Goal: Obtain resource: Obtain resource

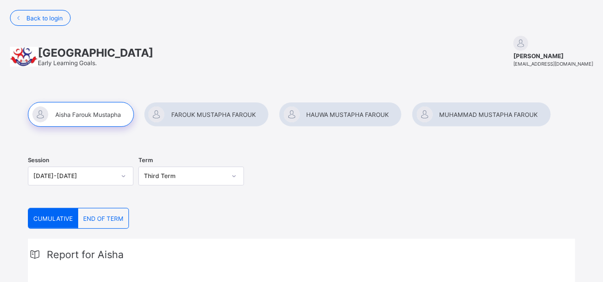
click at [287, 191] on div "Session 2024-2025 Term Third Term" at bounding box center [301, 177] width 547 height 61
click at [202, 117] on div at bounding box center [206, 114] width 125 height 25
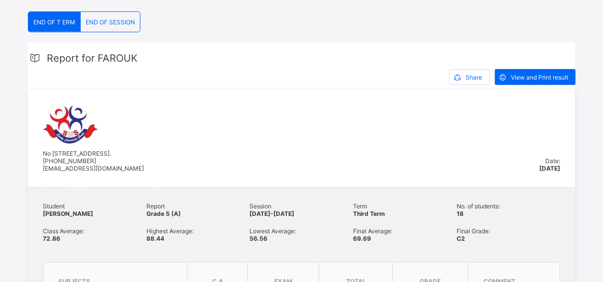
scroll to position [172, 0]
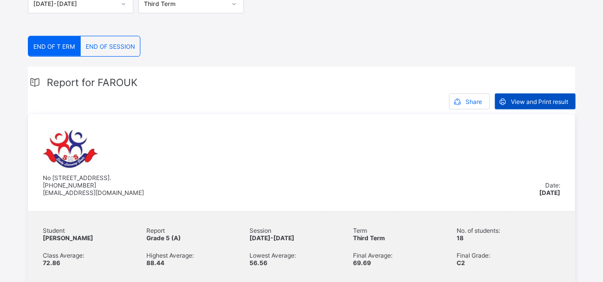
click at [535, 99] on span "View and Print result" at bounding box center [539, 101] width 57 height 7
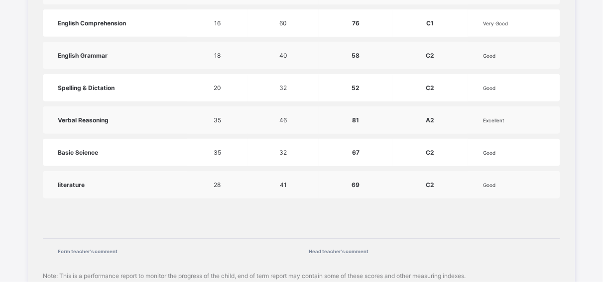
scroll to position [823, 0]
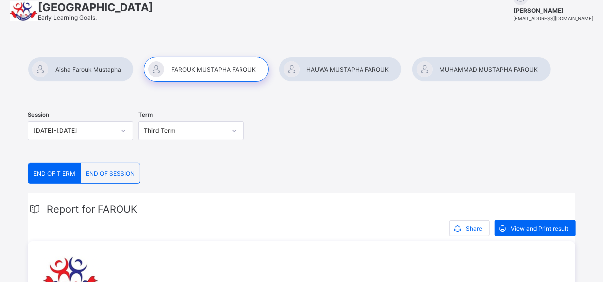
scroll to position [0, 0]
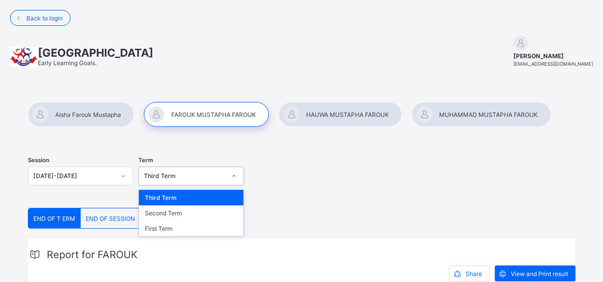
click at [236, 176] on icon at bounding box center [234, 176] width 6 height 10
click at [183, 211] on div "Second Term" at bounding box center [191, 213] width 105 height 15
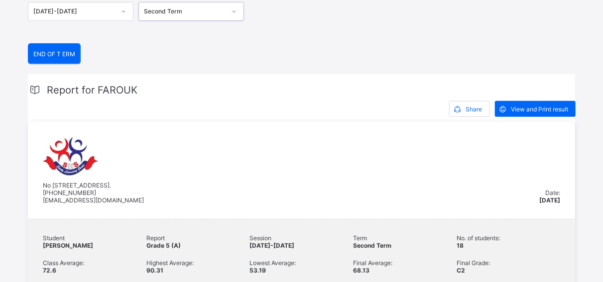
scroll to position [164, 0]
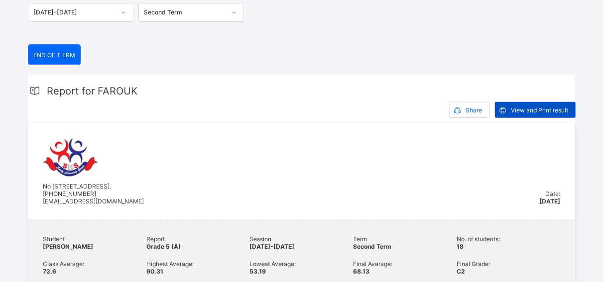
click at [539, 110] on span "View and Print result" at bounding box center [539, 110] width 57 height 7
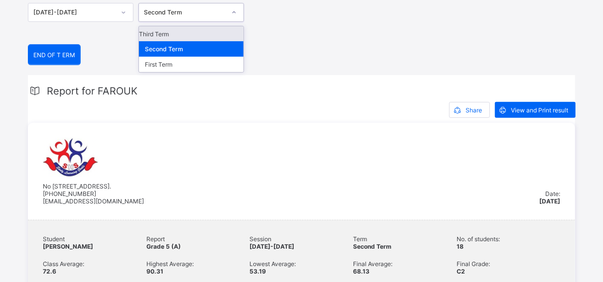
click at [237, 9] on icon at bounding box center [234, 12] width 6 height 10
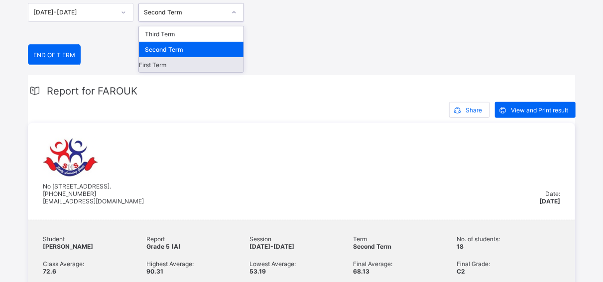
click at [180, 63] on div "First Term" at bounding box center [191, 64] width 105 height 15
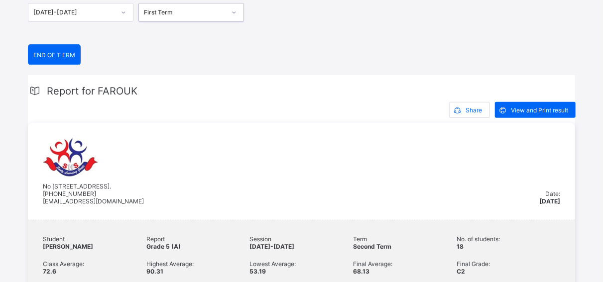
scroll to position [138, 0]
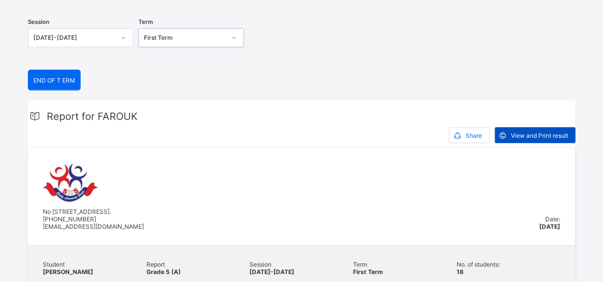
click at [535, 132] on span "View and Print result" at bounding box center [539, 135] width 57 height 7
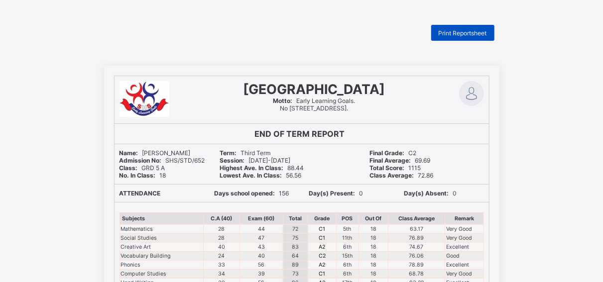
click at [461, 28] on div "Print Reportsheet" at bounding box center [462, 33] width 63 height 16
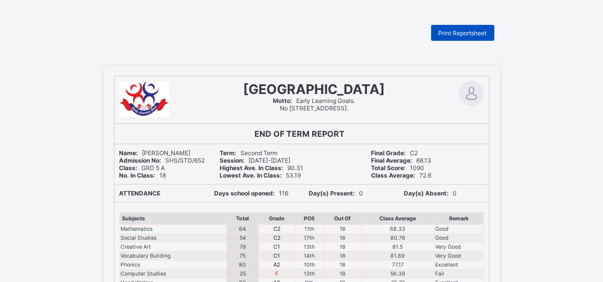
click at [467, 31] on span "Print Reportsheet" at bounding box center [462, 32] width 48 height 7
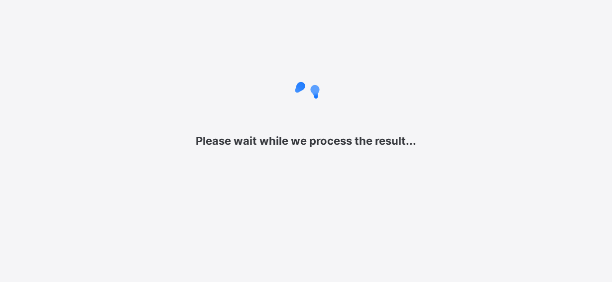
click at [394, 234] on div "Please wait while we process the result... New Update Available Hello there, Yo…" at bounding box center [306, 141] width 612 height 282
click at [345, 190] on div "Please wait while we process the result..." at bounding box center [306, 111] width 612 height 222
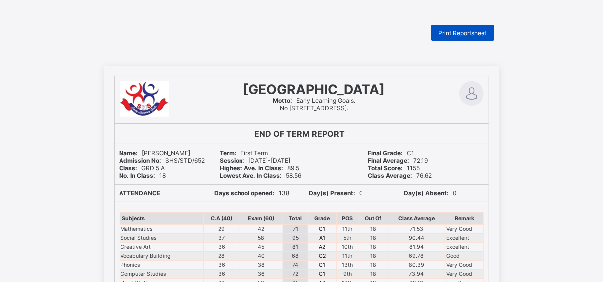
click at [474, 33] on span "Print Reportsheet" at bounding box center [462, 32] width 48 height 7
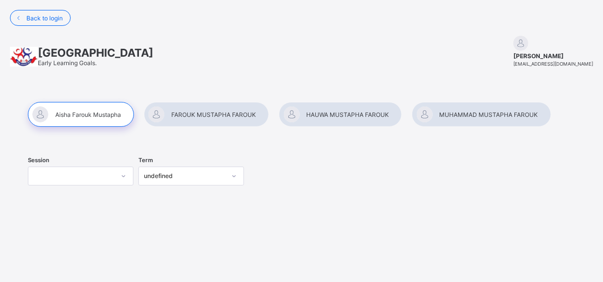
click at [471, 113] on div at bounding box center [481, 114] width 139 height 25
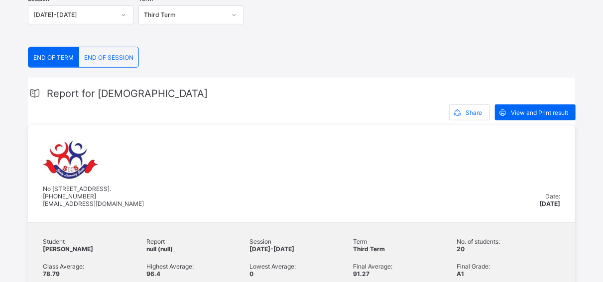
scroll to position [158, 0]
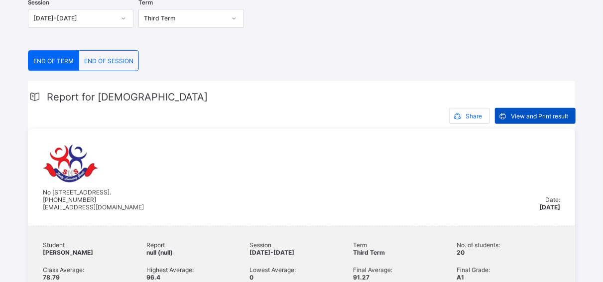
click at [550, 113] on span "View and Print result" at bounding box center [539, 115] width 57 height 7
click at [236, 19] on icon at bounding box center [234, 18] width 6 height 10
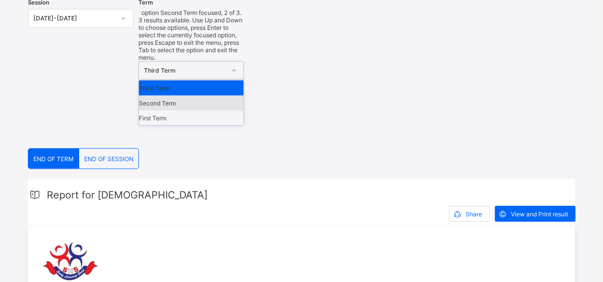
click at [179, 96] on div "Second Term" at bounding box center [191, 103] width 105 height 15
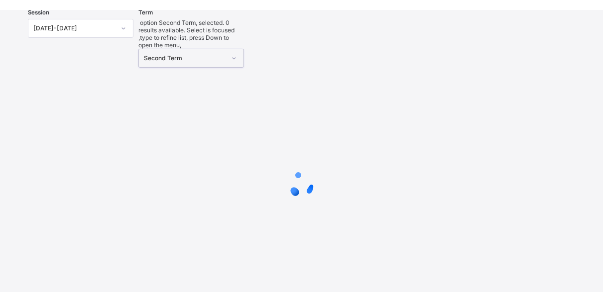
scroll to position [138, 0]
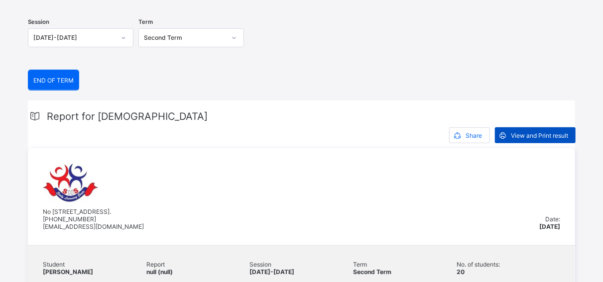
click at [534, 133] on span "View and Print result" at bounding box center [539, 135] width 57 height 7
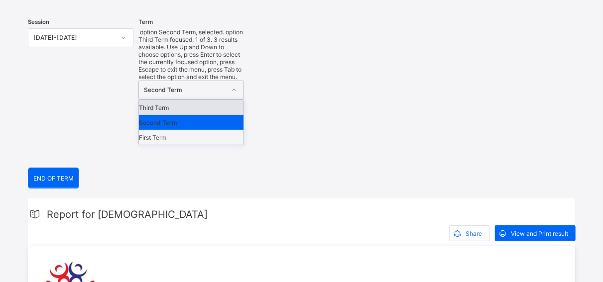
click at [237, 85] on icon at bounding box center [234, 90] width 6 height 10
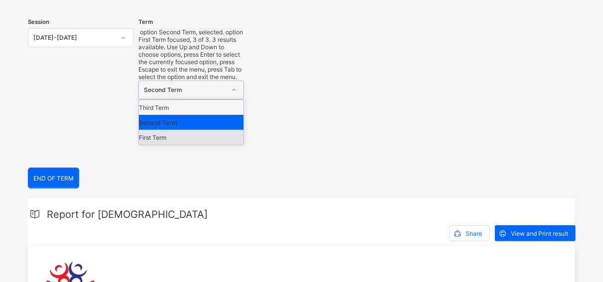
click at [170, 130] on div "First Term" at bounding box center [191, 137] width 105 height 15
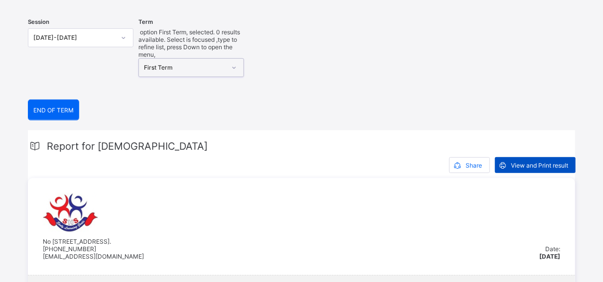
click at [533, 162] on span "View and Print result" at bounding box center [539, 165] width 57 height 7
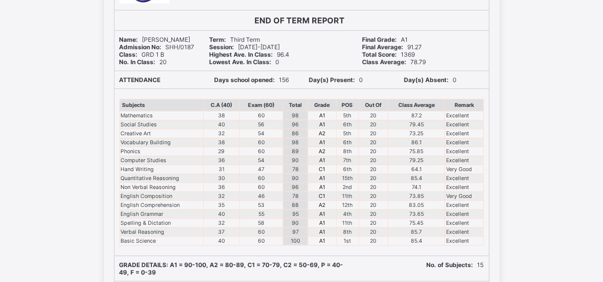
scroll to position [112, 0]
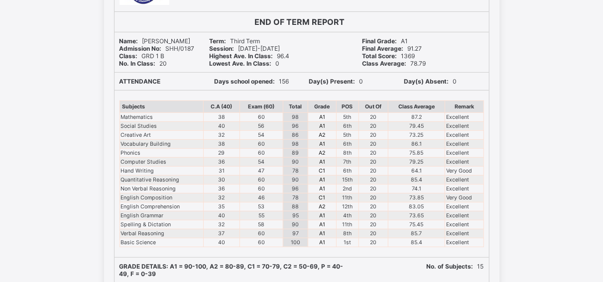
click at [319, 184] on td "A1" at bounding box center [322, 188] width 28 height 9
click at [315, 174] on tbody "Mathematics 38 60 98 A1 5th 20 87.2 Excellent Social Studies 40 56 96 A1 6th 20…" at bounding box center [301, 179] width 364 height 134
click at [543, 186] on div "Sweet Haven Schools Motto: Early Learning Goals. No 7 Race Course Road, Kano. E…" at bounding box center [301, 230] width 603 height 552
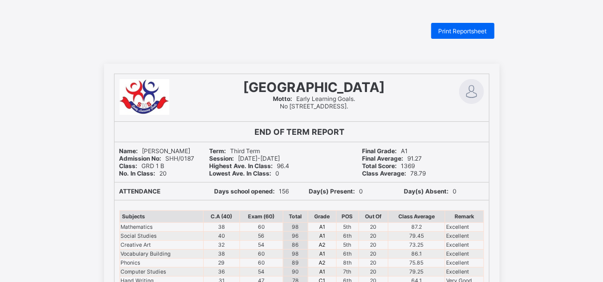
scroll to position [0, 0]
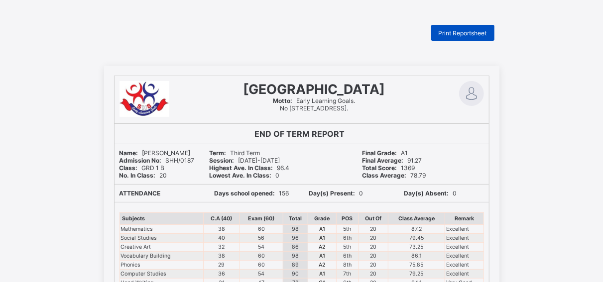
click at [474, 29] on div "Print Reportsheet" at bounding box center [462, 33] width 63 height 16
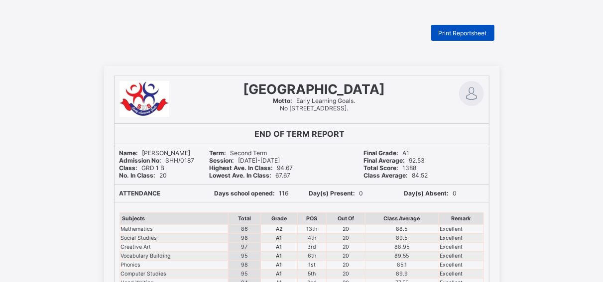
click at [469, 33] on span "Print Reportsheet" at bounding box center [462, 32] width 48 height 7
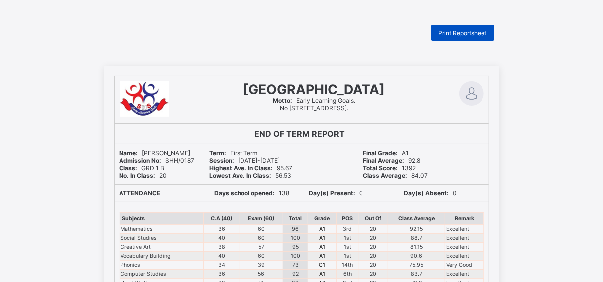
click at [470, 34] on span "Print Reportsheet" at bounding box center [462, 32] width 48 height 7
